Goal: Information Seeking & Learning: Find specific fact

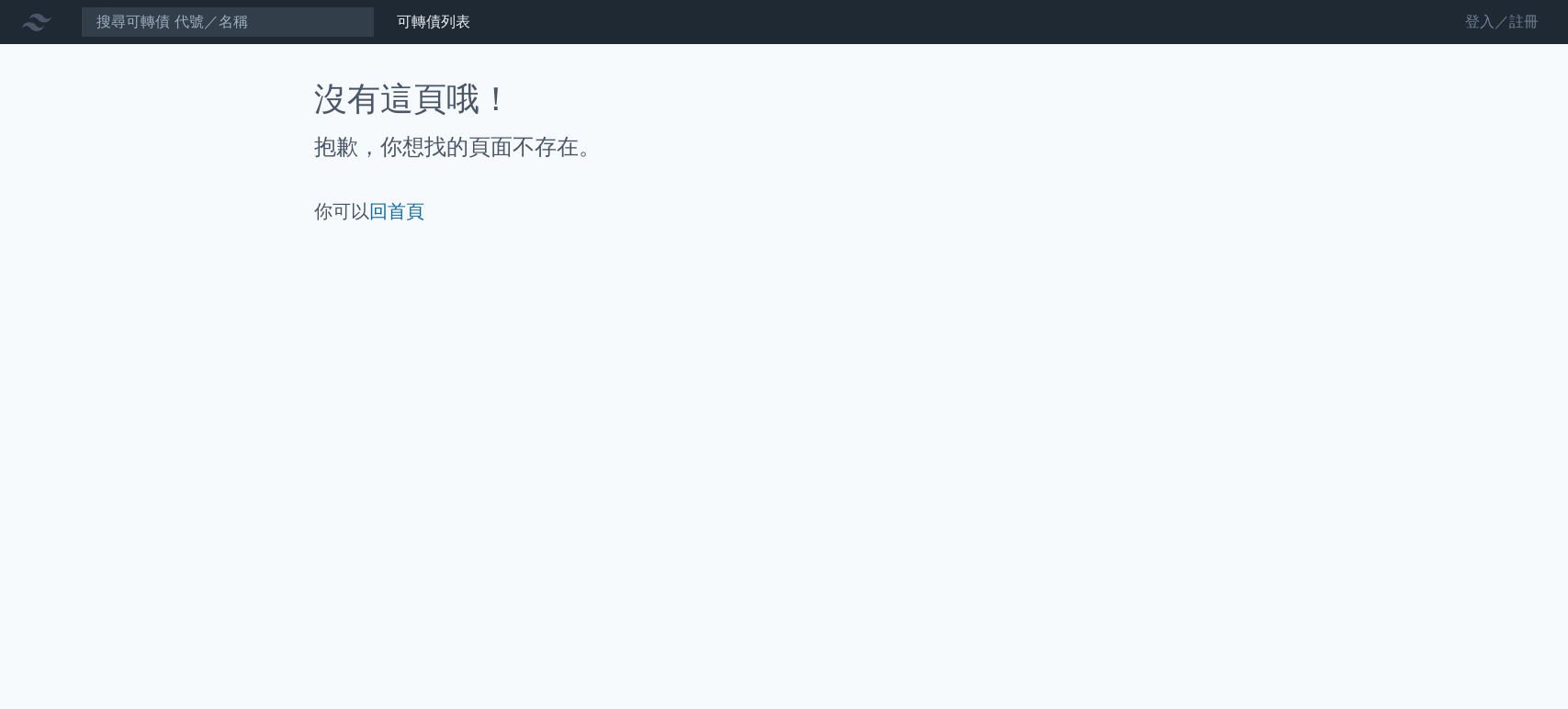
click at [1506, 12] on link "登入／註冊" at bounding box center [1502, 22] width 103 height 30
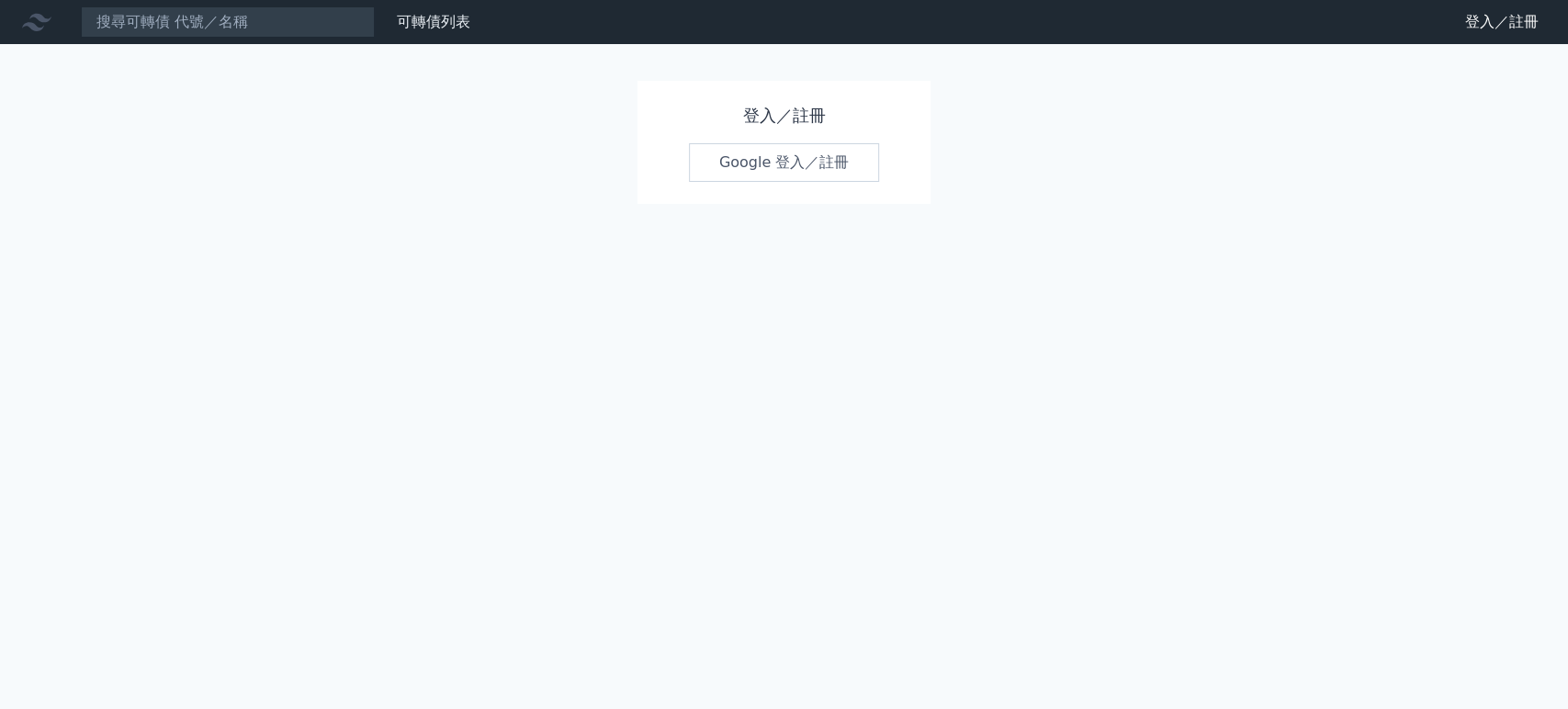
click at [810, 149] on link "Google 登入／註冊" at bounding box center [784, 162] width 191 height 38
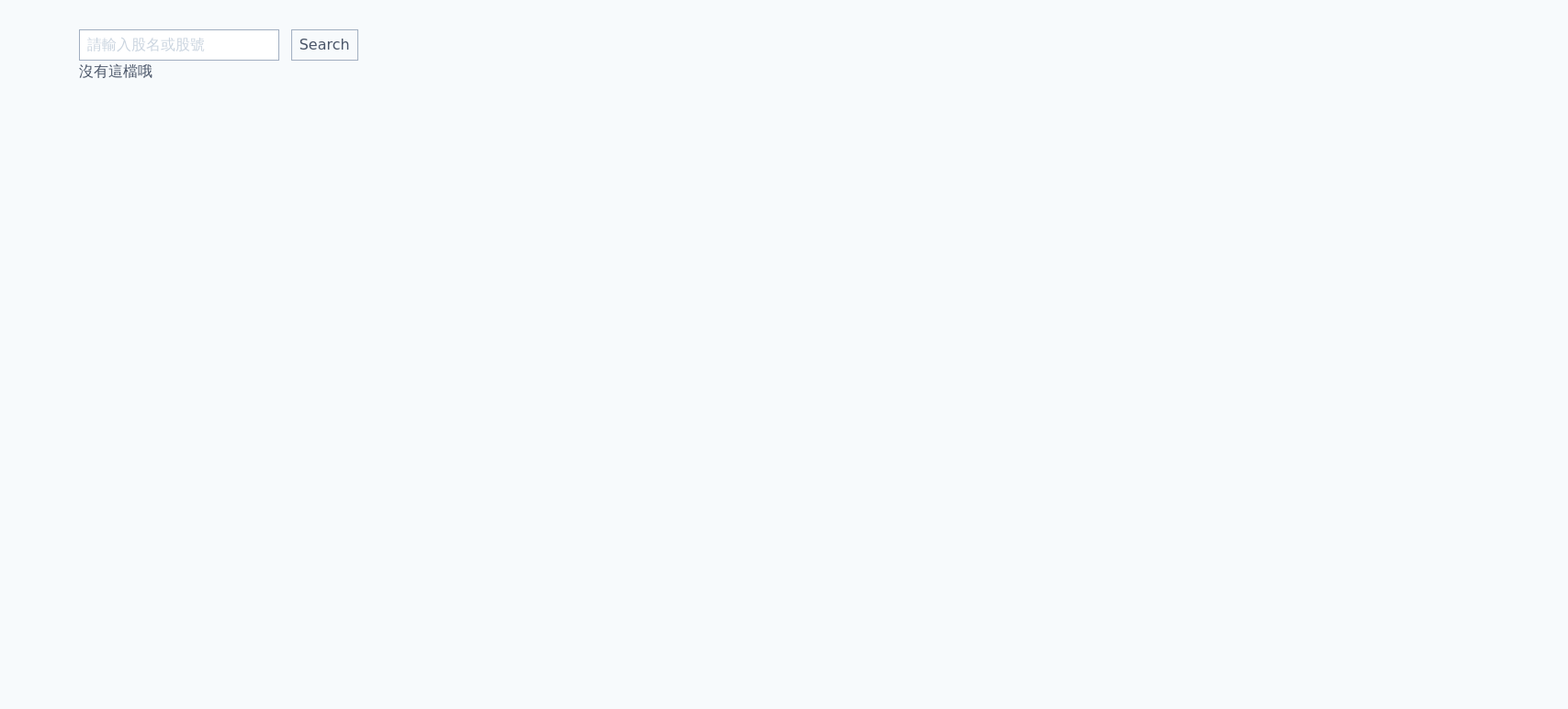
click at [196, 45] on input "text" at bounding box center [179, 45] width 200 height 31
type input "鴻呈"
click at [303, 33] on input "Search" at bounding box center [324, 45] width 67 height 31
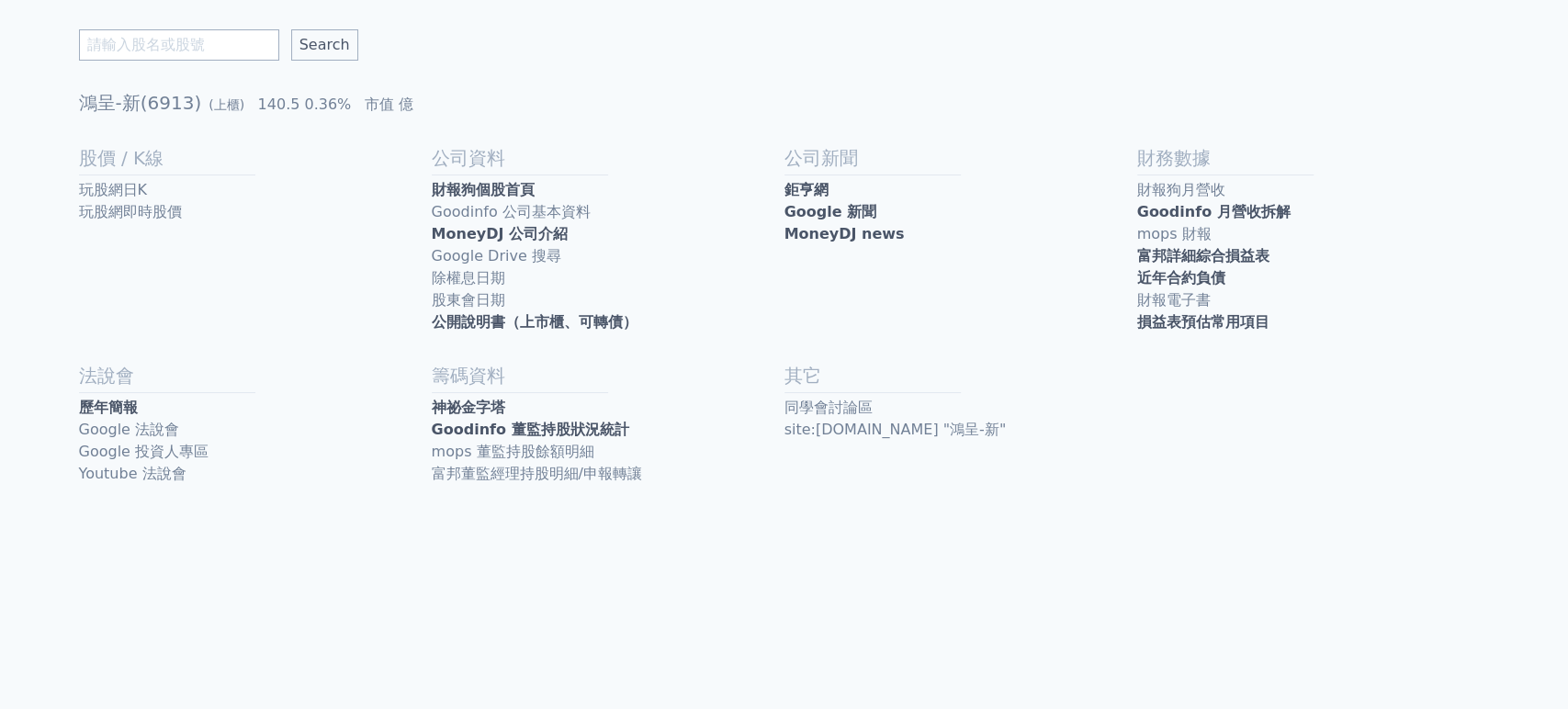
click at [291, 40] on input "Search" at bounding box center [324, 45] width 67 height 31
click at [1190, 218] on link "Goodinfo 月營收拆解" at bounding box center [1314, 212] width 353 height 22
click at [876, 198] on link "鉅亨網" at bounding box center [961, 190] width 353 height 22
drag, startPoint x: 698, startPoint y: 313, endPoint x: 683, endPoint y: 320, distance: 16.6
click at [683, 320] on link "公開說明書（上市櫃、可轉債）" at bounding box center [608, 322] width 353 height 22
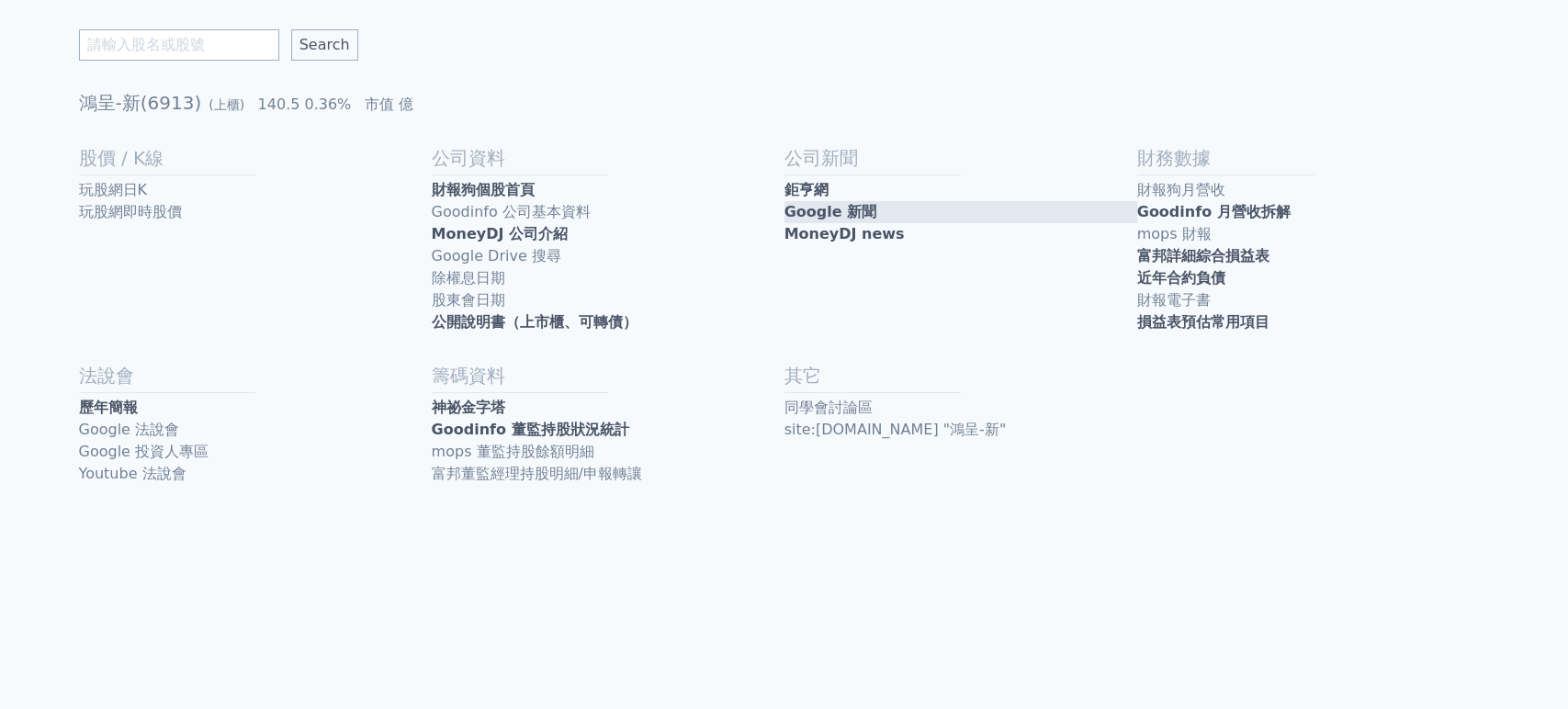
click at [852, 209] on link "Google 新聞" at bounding box center [961, 212] width 353 height 22
